Goal: Task Accomplishment & Management: Complete application form

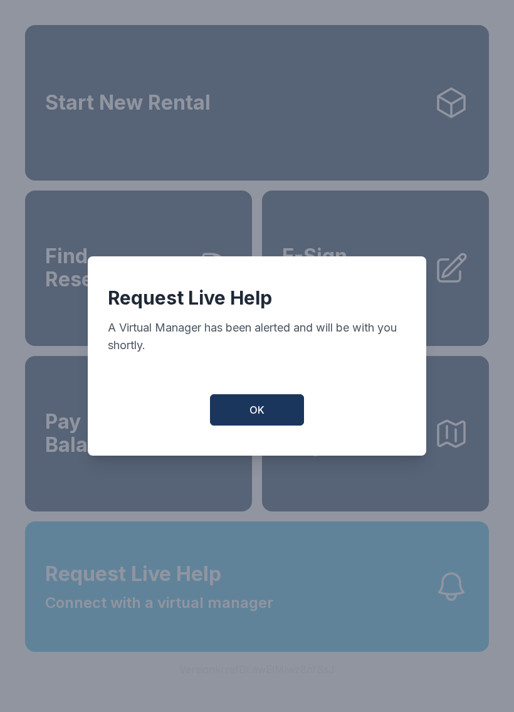
click at [294, 418] on button "OK" at bounding box center [257, 409] width 94 height 31
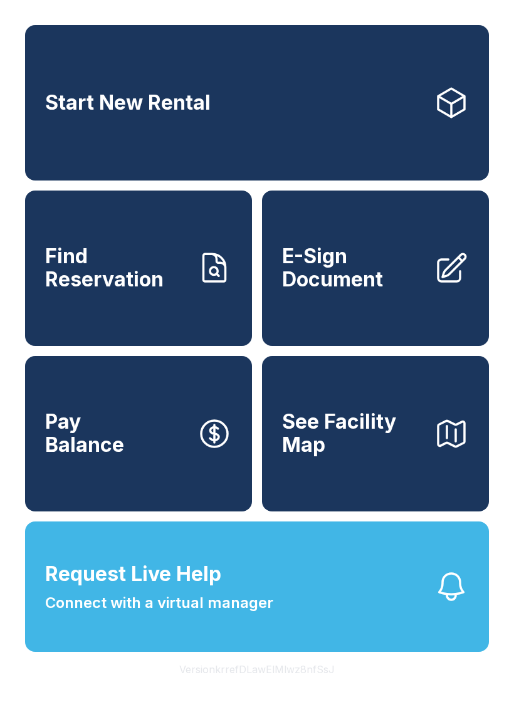
click at [360, 109] on link "Start New Rental" at bounding box center [257, 102] width 464 height 155
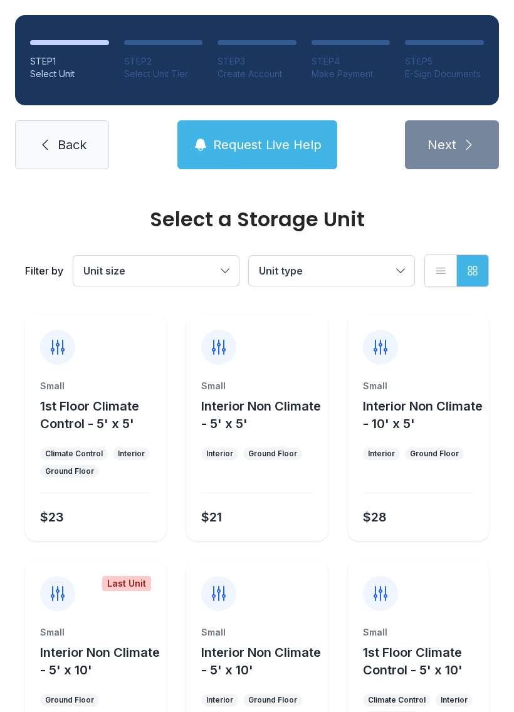
click at [219, 269] on button "Unit size" at bounding box center [155, 271] width 165 height 30
click at [353, 271] on span "Unit type" at bounding box center [325, 270] width 133 height 15
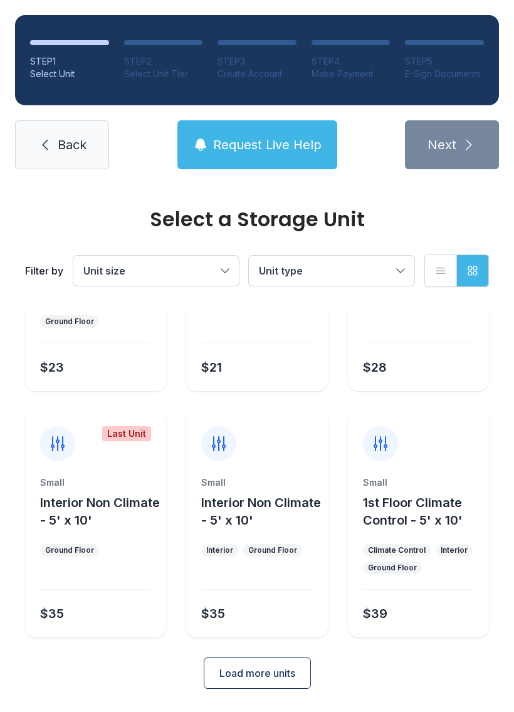
scroll to position [149, 0]
click at [262, 670] on span "Load more units" at bounding box center [257, 673] width 76 height 15
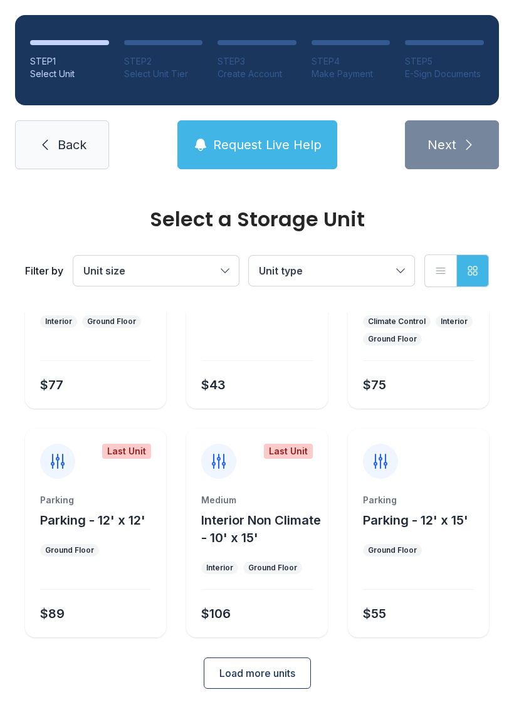
scroll to position [624, 0]
click at [267, 685] on button "Load more units" at bounding box center [257, 673] width 107 height 31
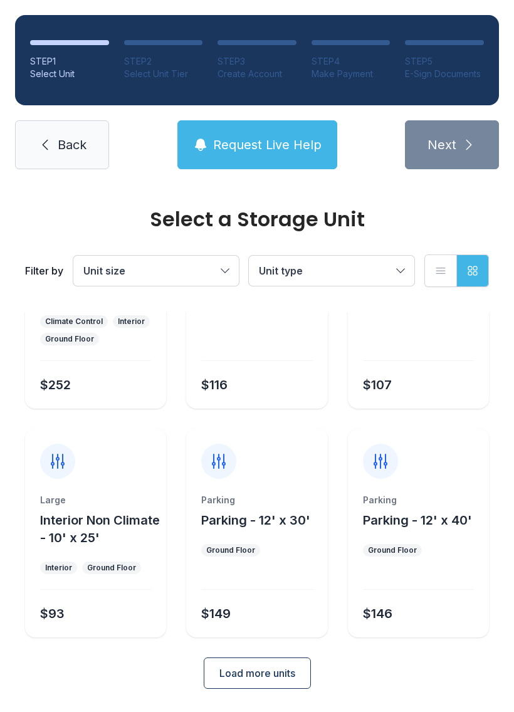
scroll to position [1099, 0]
click at [279, 680] on span "Load more units" at bounding box center [257, 673] width 76 height 15
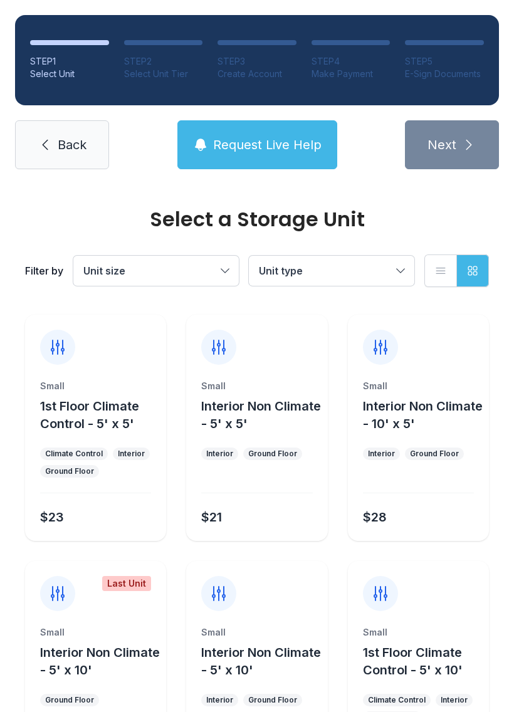
scroll to position [0, 0]
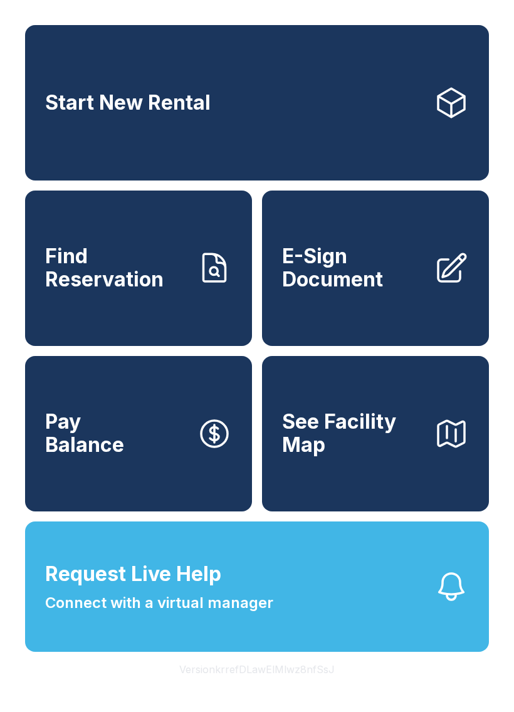
click at [381, 711] on div "Start New Rental Find Reservation E-Sign Document Pay Balance See Facility Map …" at bounding box center [257, 356] width 514 height 712
click at [399, 285] on span "E-Sign Document" at bounding box center [353, 268] width 142 height 46
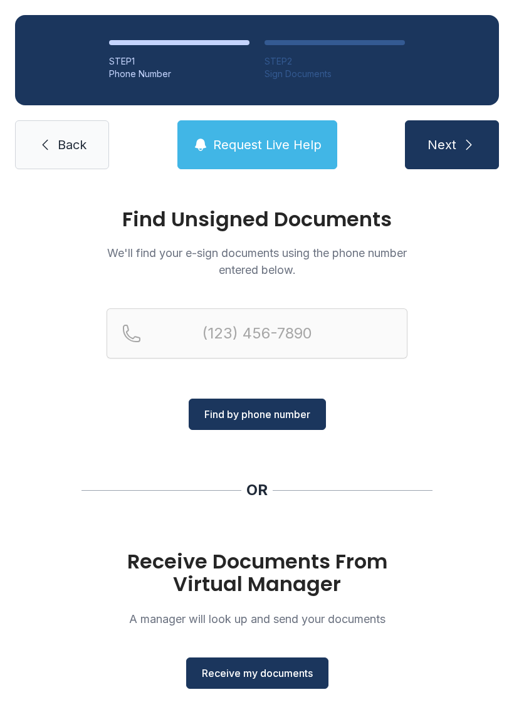
click at [273, 680] on span "Receive my documents" at bounding box center [257, 672] width 111 height 15
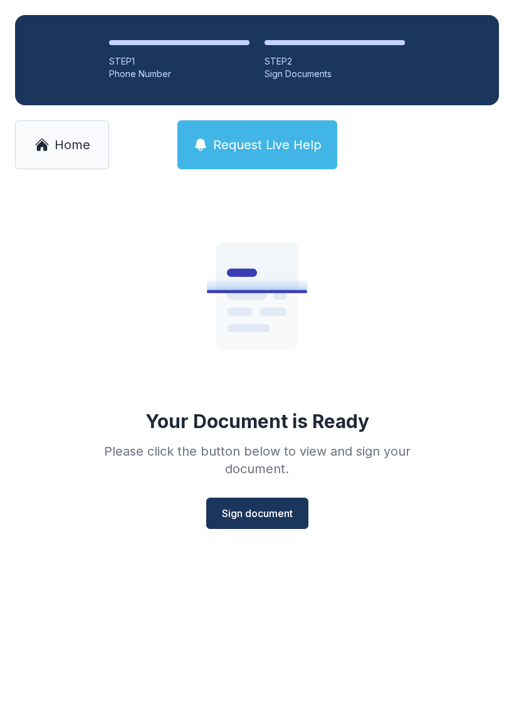
click at [257, 527] on button "Sign document" at bounding box center [257, 512] width 102 height 31
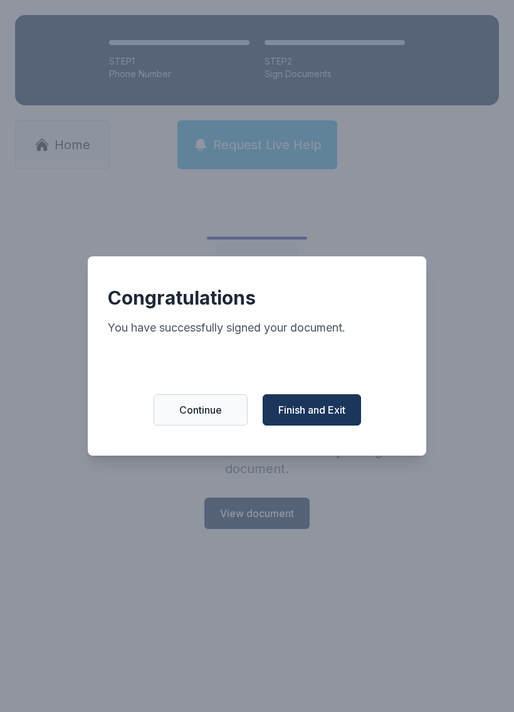
click at [317, 417] on span "Finish and Exit" at bounding box center [311, 409] width 67 height 15
